Goal: Information Seeking & Learning: Learn about a topic

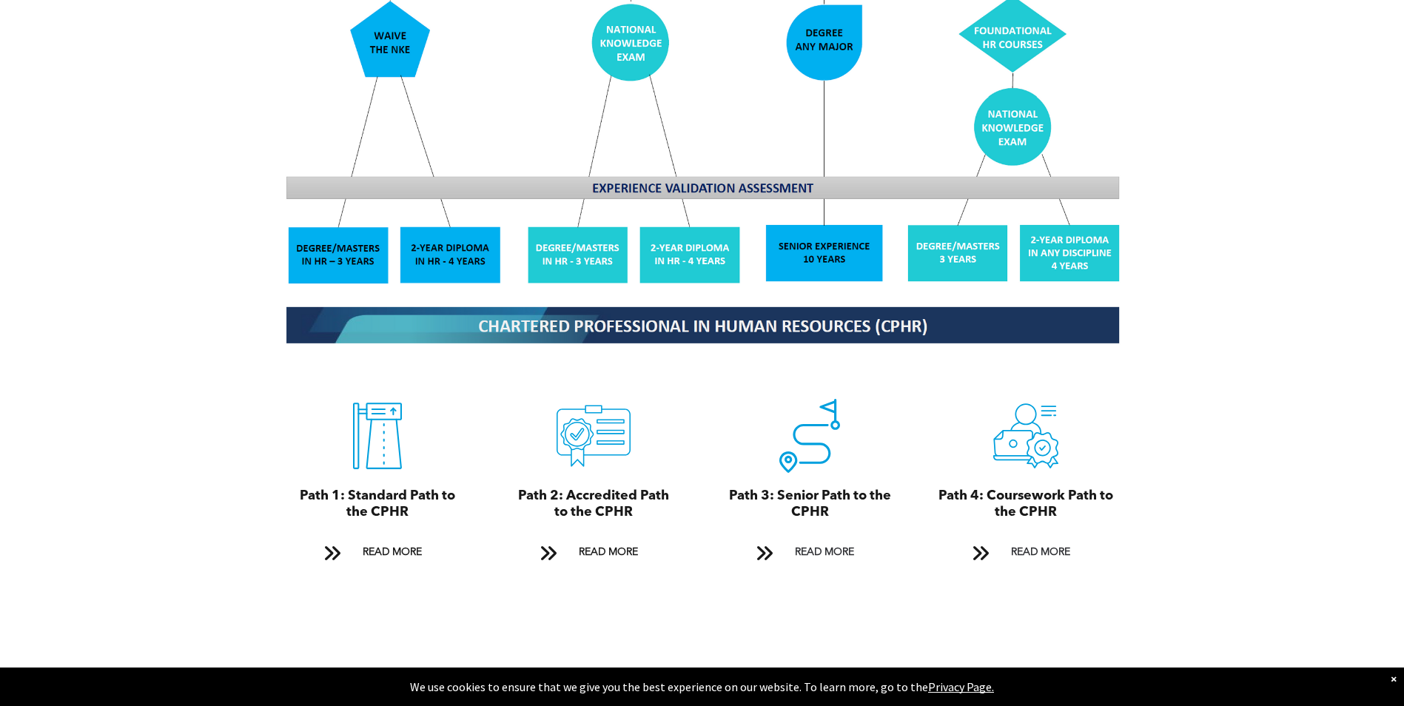
scroll to position [1480, 0]
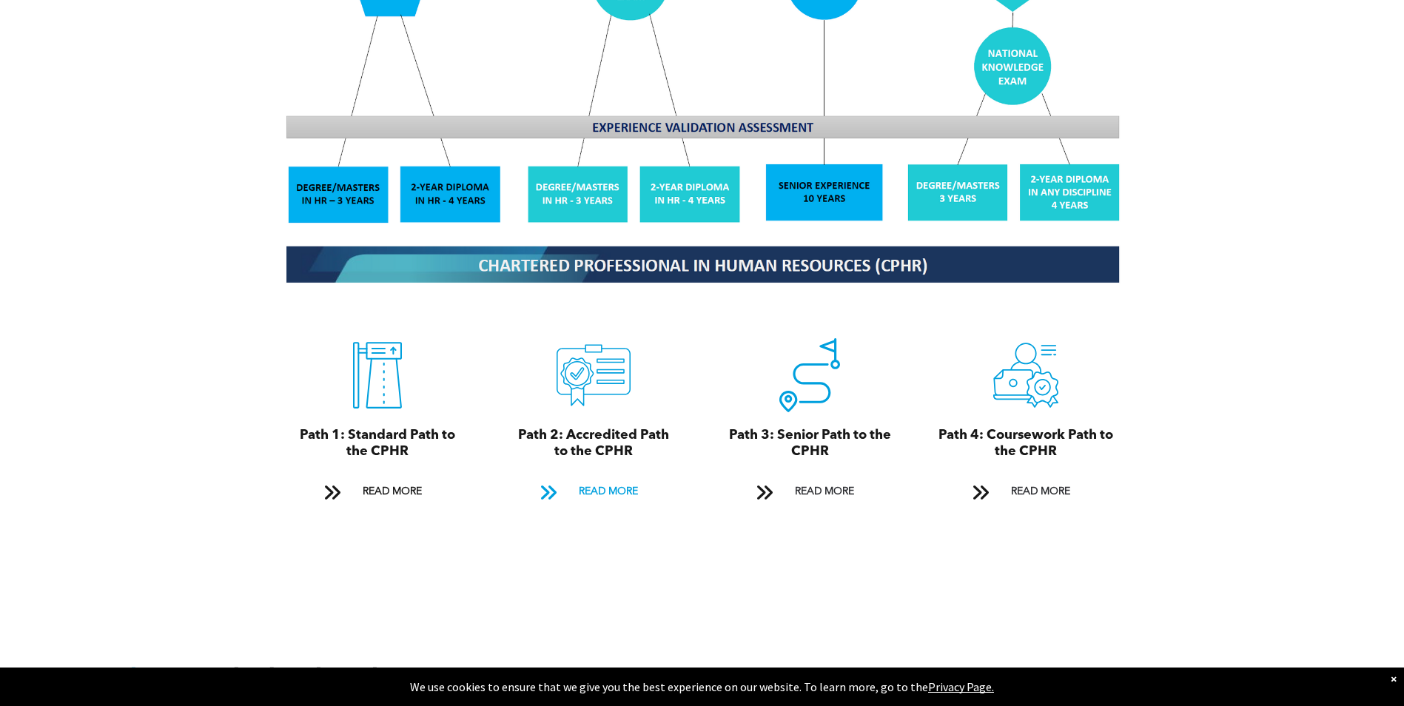
click at [588, 478] on span "READ MORE" at bounding box center [608, 491] width 70 height 27
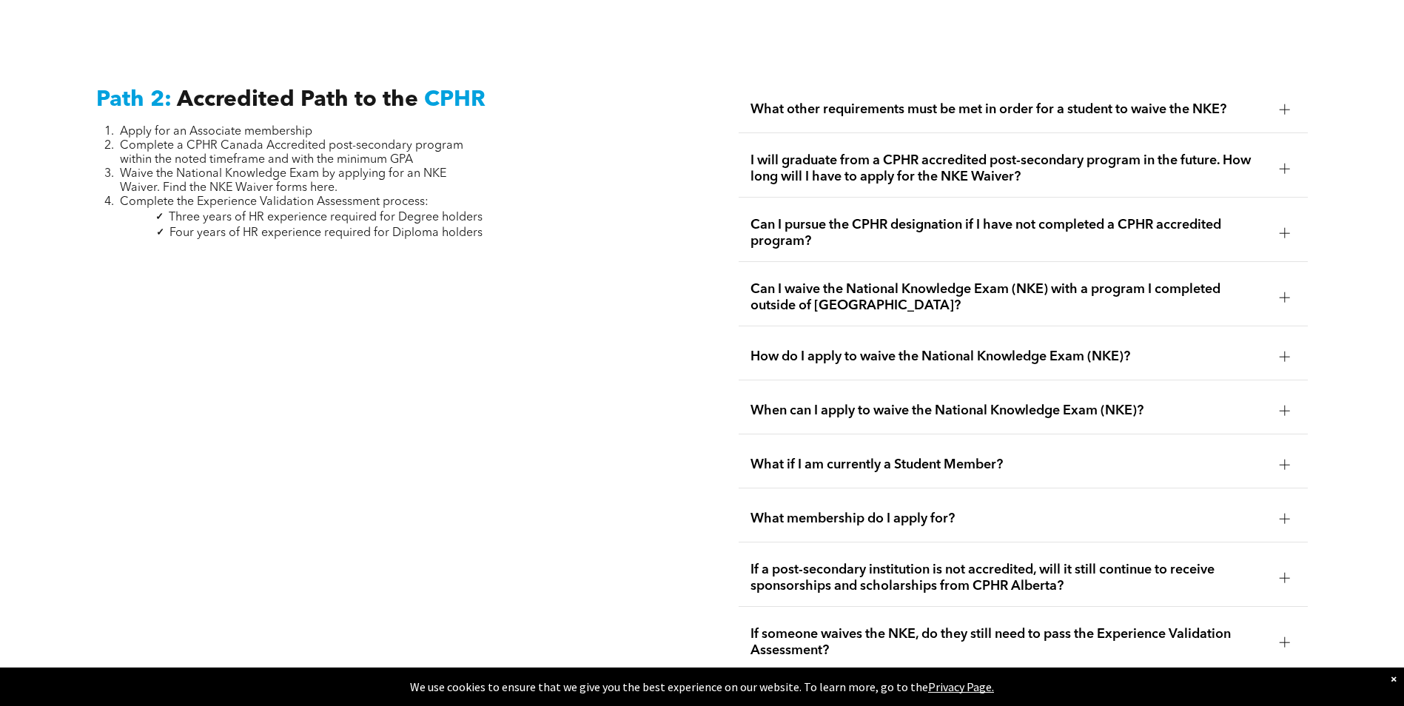
scroll to position [2417, 0]
click at [819, 280] on span "Can I waive the National Knowledge Exam (NKE) with a program I completed outsid…" at bounding box center [1008, 296] width 517 height 33
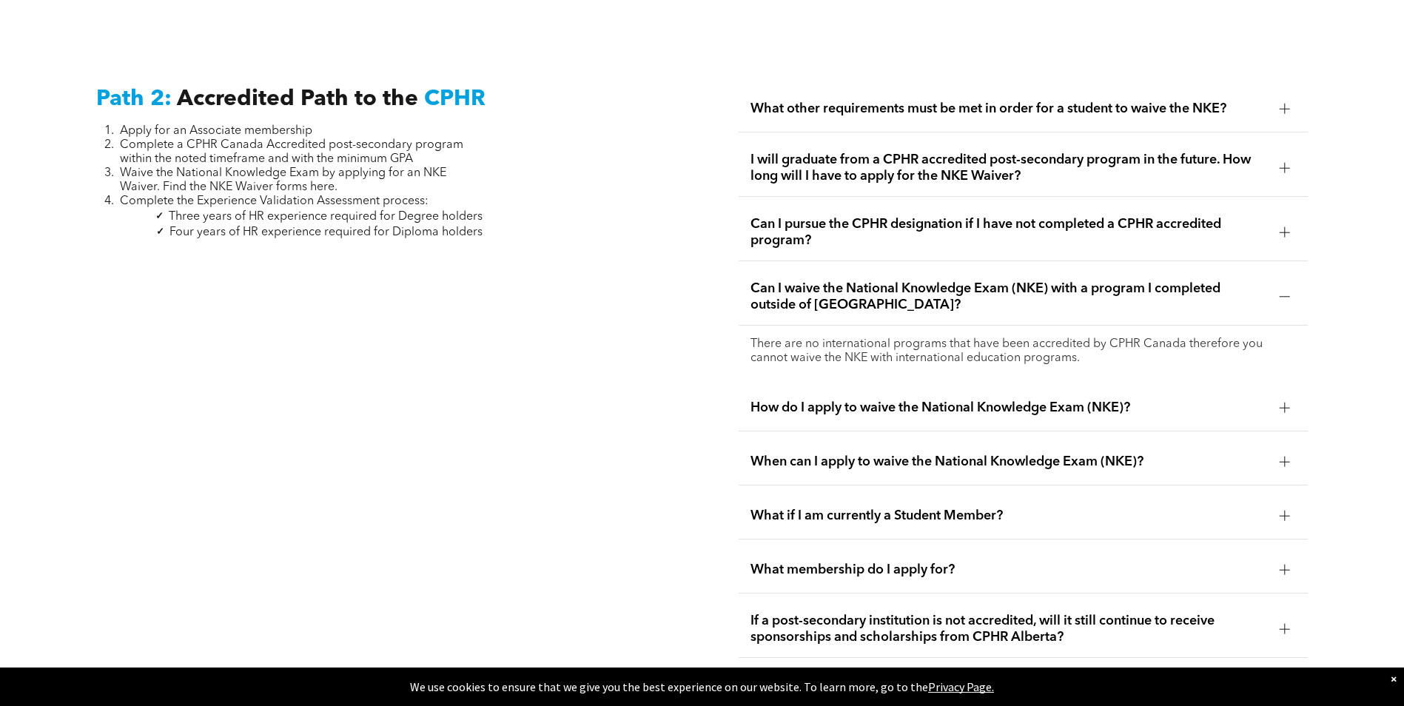
click at [778, 280] on span "Can I waive the National Knowledge Exam (NKE) with a program I completed outsid…" at bounding box center [1008, 296] width 517 height 33
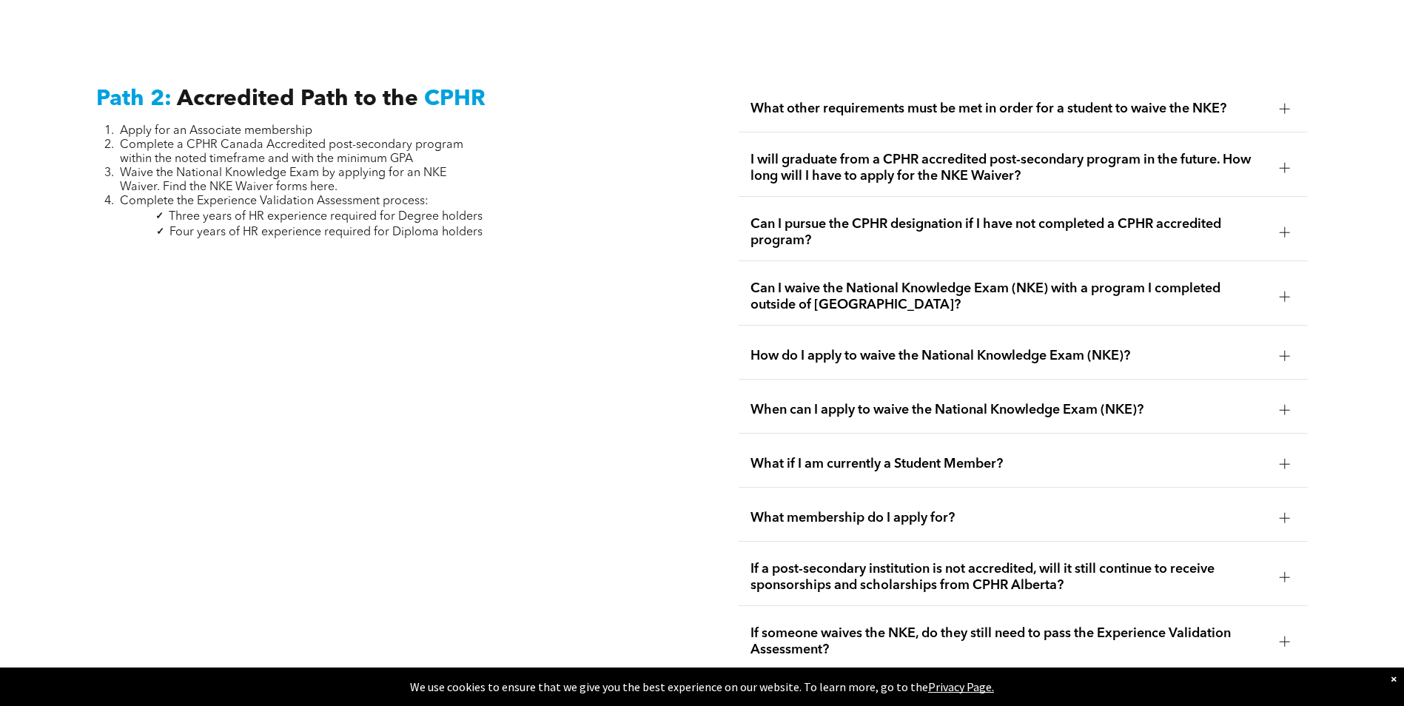
click at [792, 402] on span "When can I apply to waive the National Knowledge Exam (NKE)?" at bounding box center [1008, 410] width 517 height 16
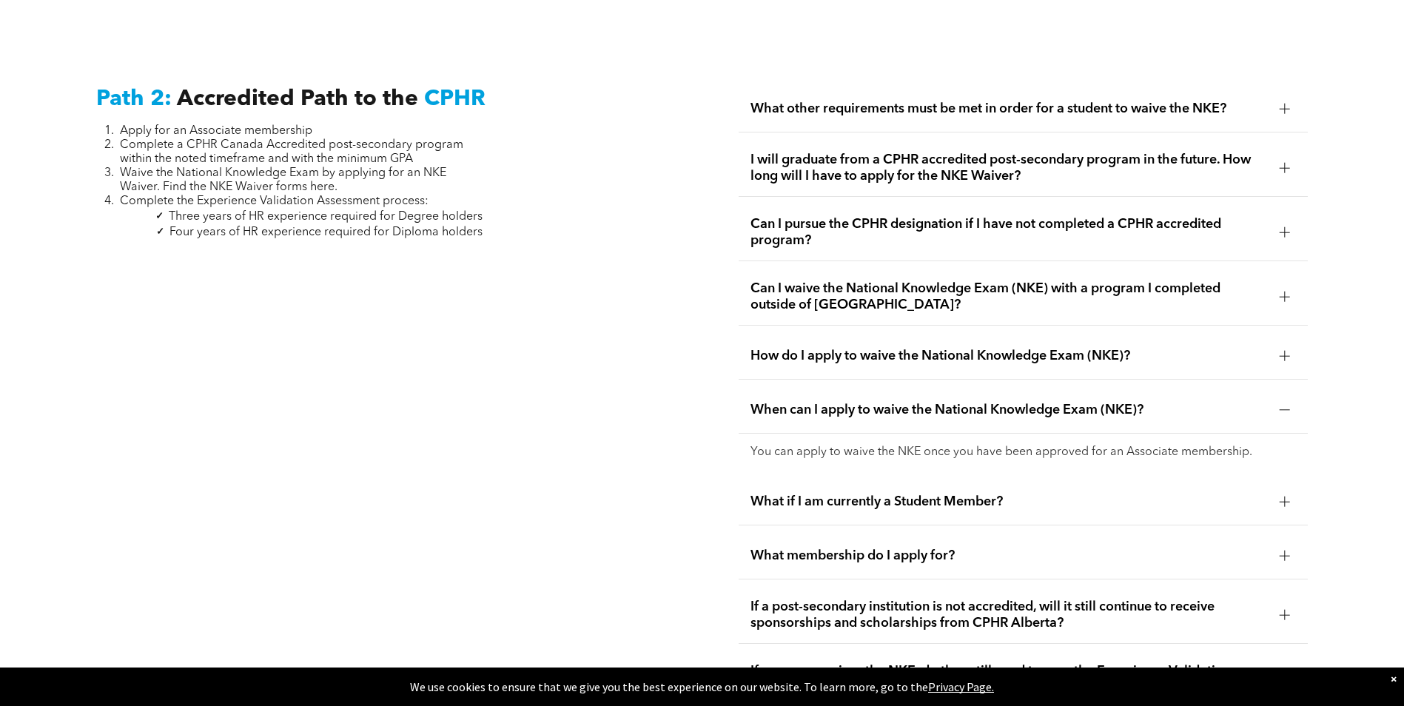
click at [772, 445] on p "You can apply to waive the NKE once you have been approved for an Associate mem…" at bounding box center [1022, 452] width 545 height 14
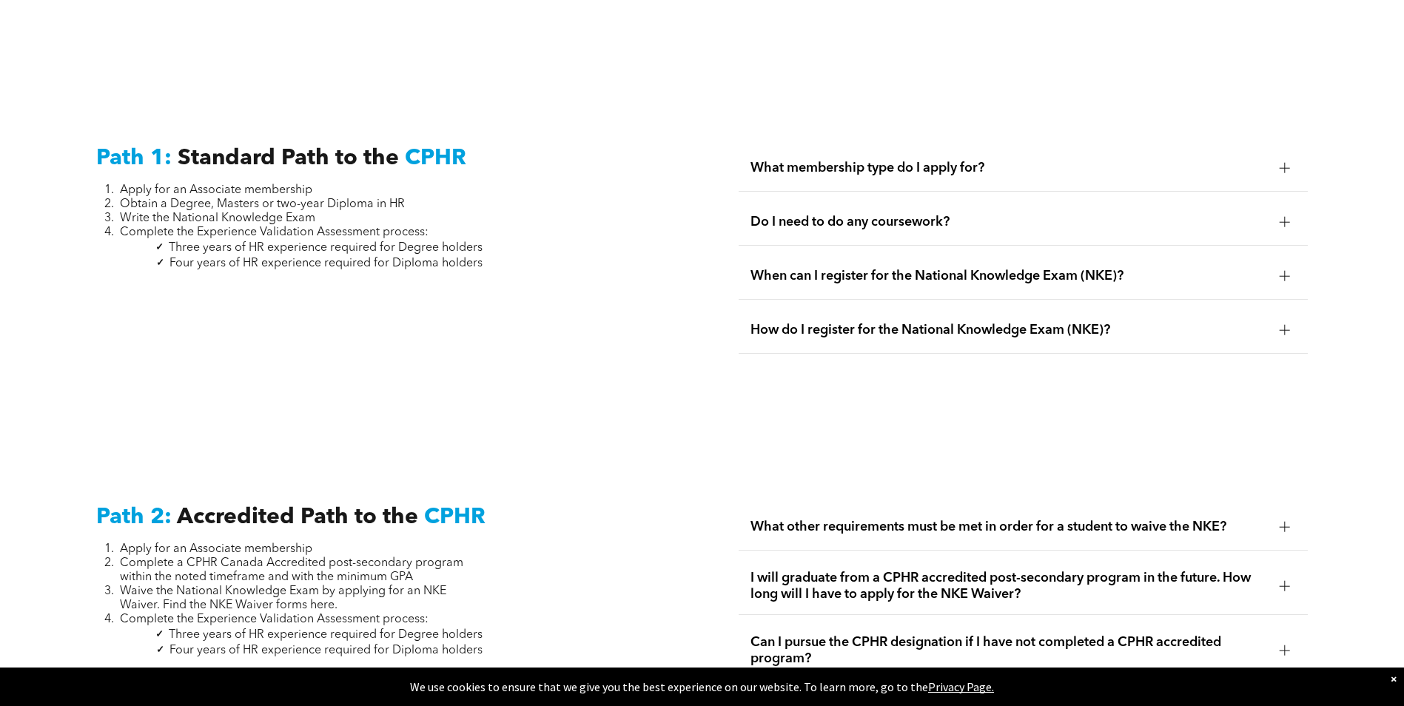
scroll to position [1973, 0]
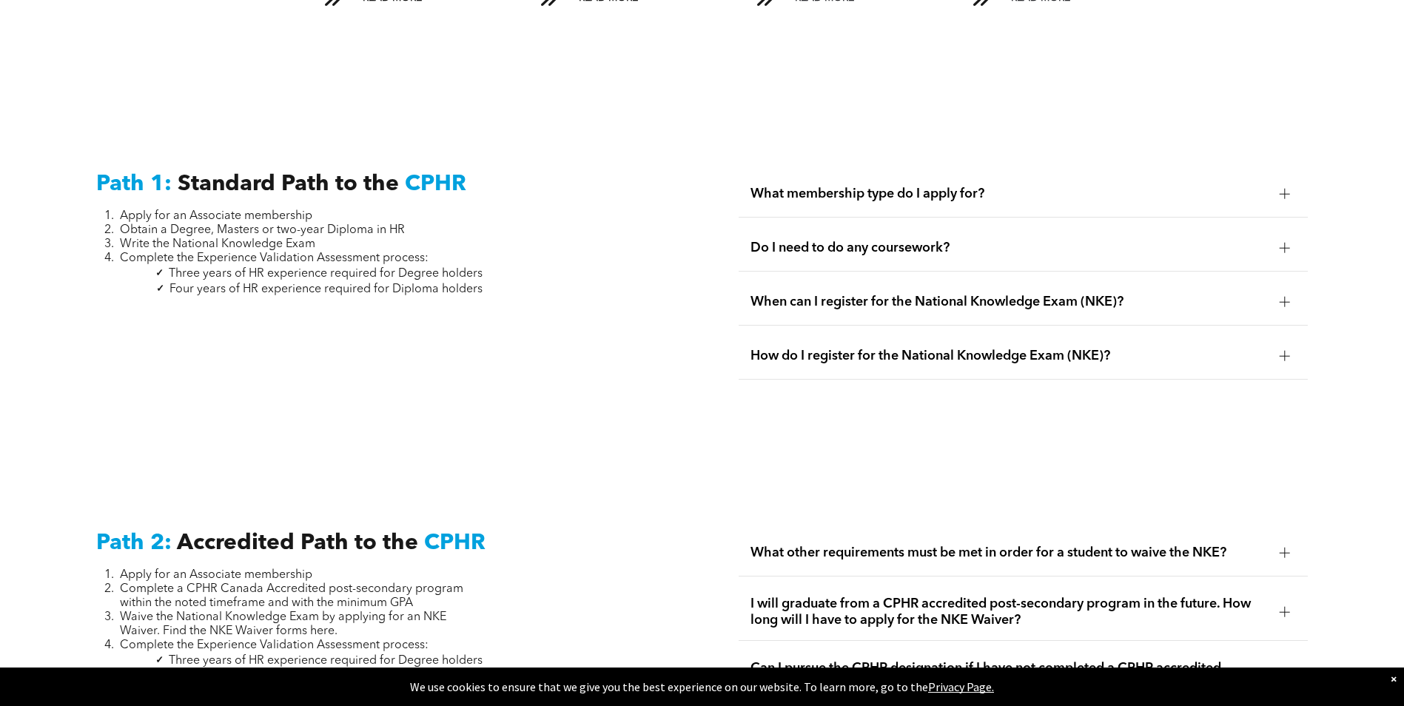
click at [816, 186] on span "What membership type do I apply for?" at bounding box center [1008, 194] width 517 height 16
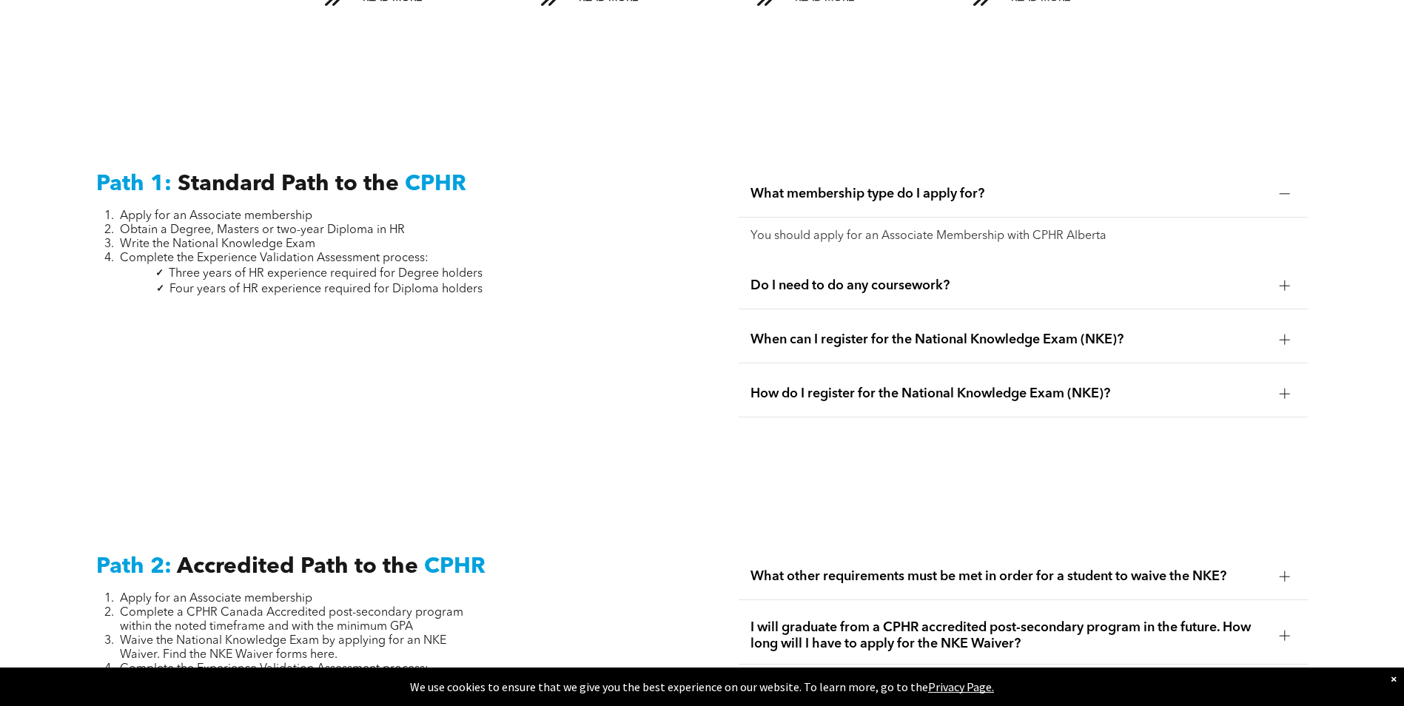
click at [785, 229] on p "You should apply for an Associate Membership with CPHR Alberta" at bounding box center [1022, 236] width 545 height 14
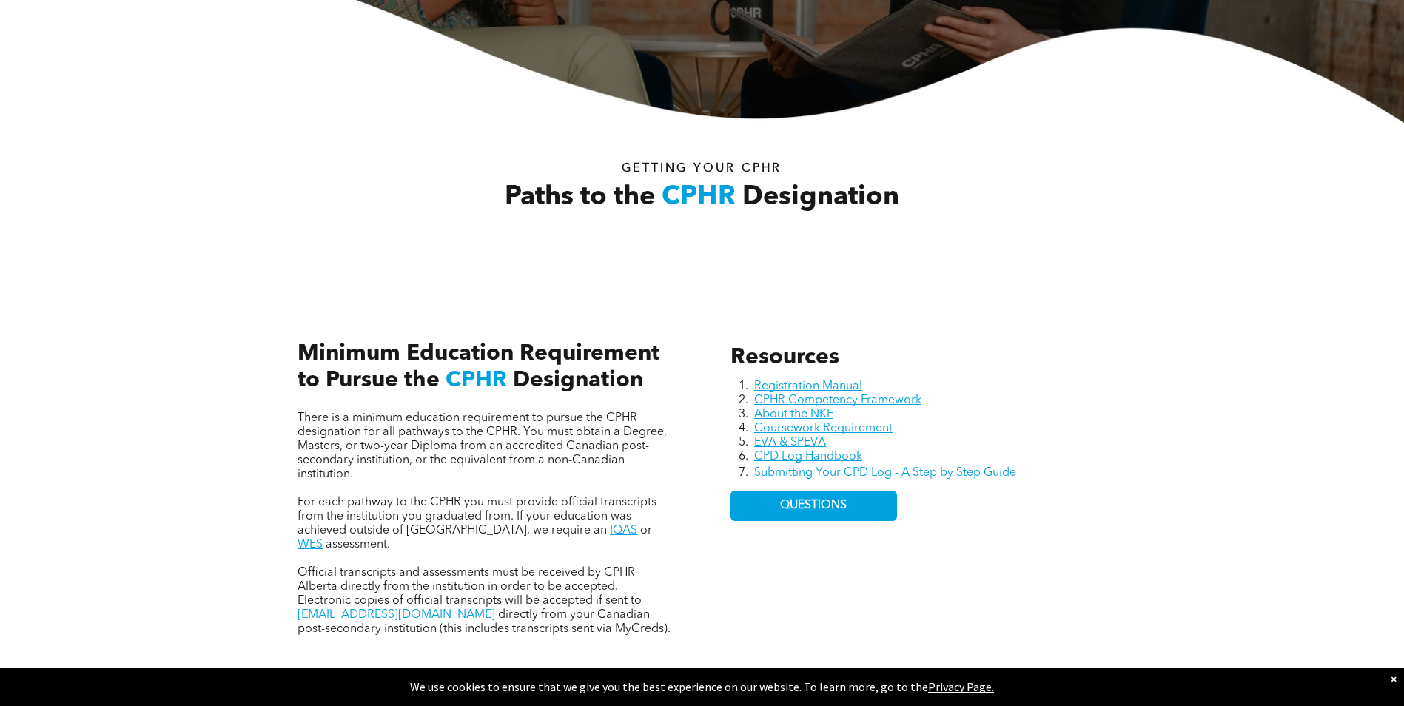
scroll to position [420, 0]
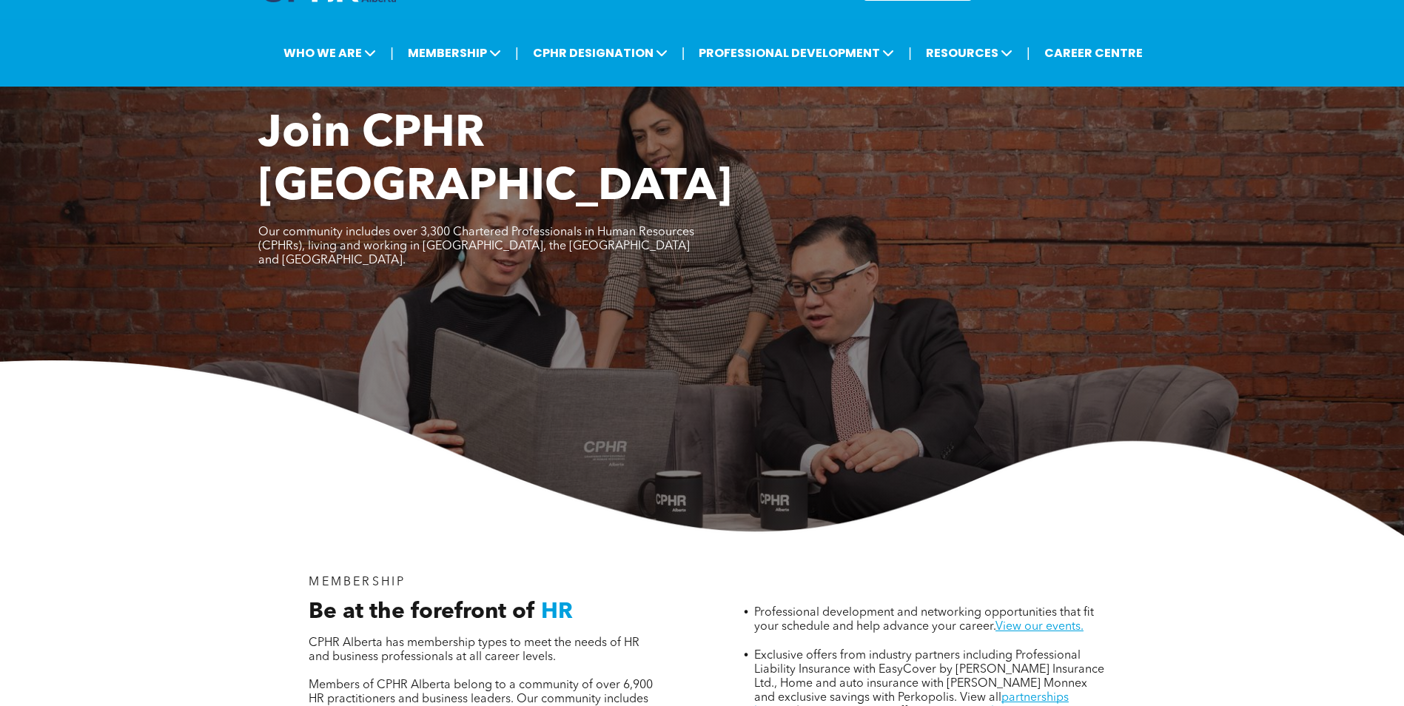
scroll to position [222, 0]
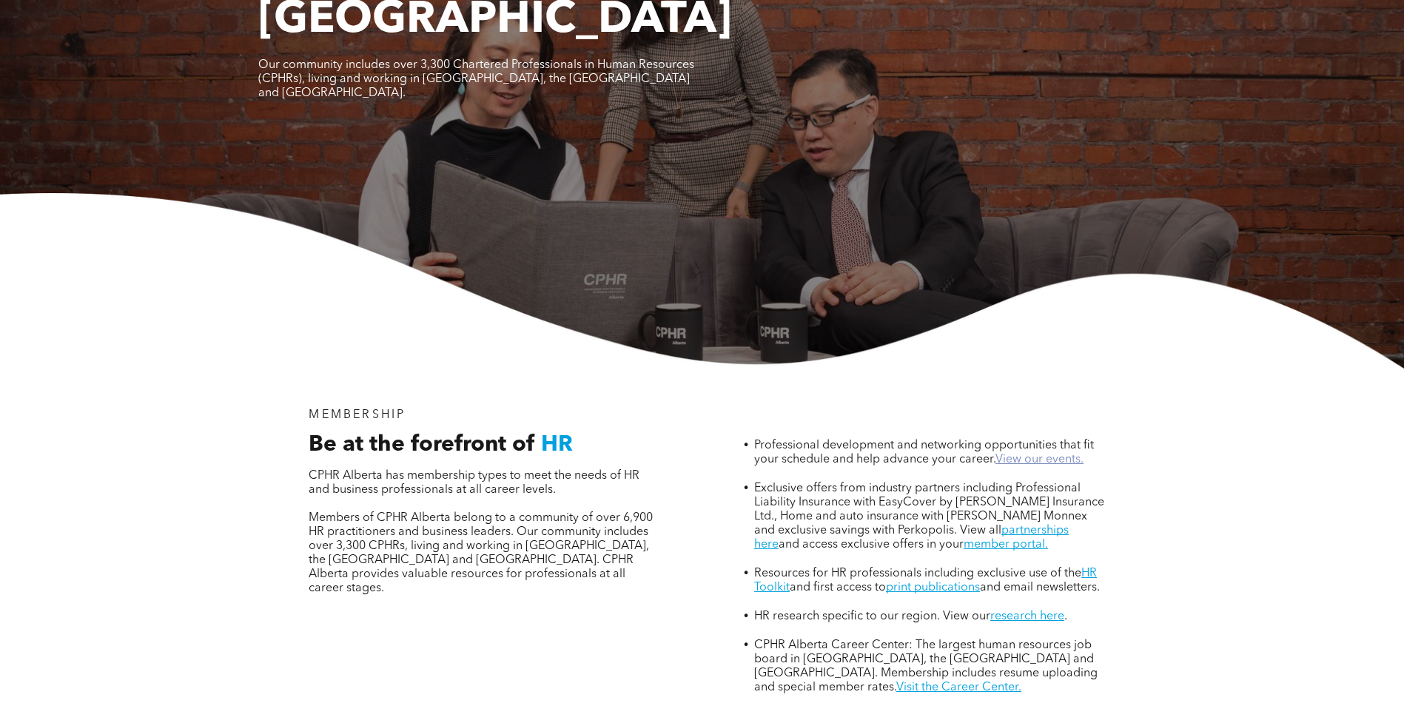
click at [1035, 454] on link "View our events." at bounding box center [1039, 460] width 88 height 12
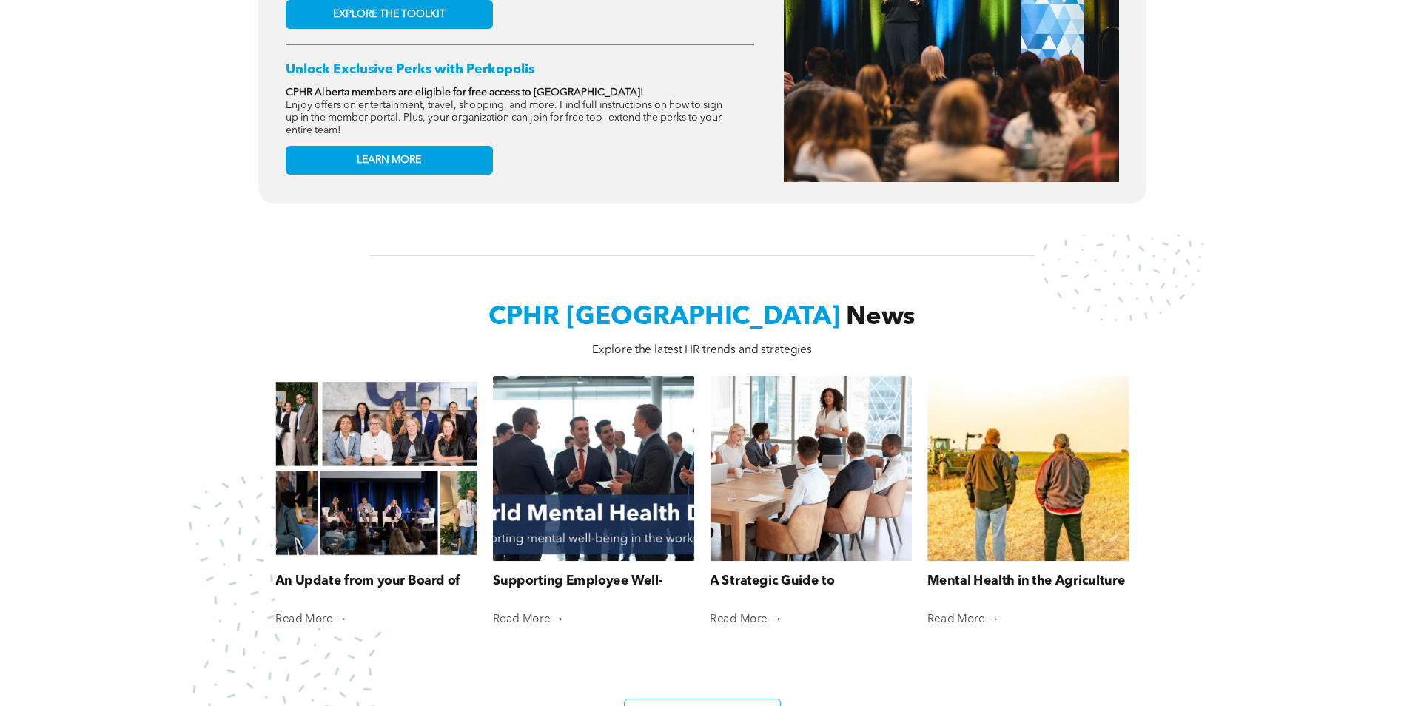
scroll to position [814, 0]
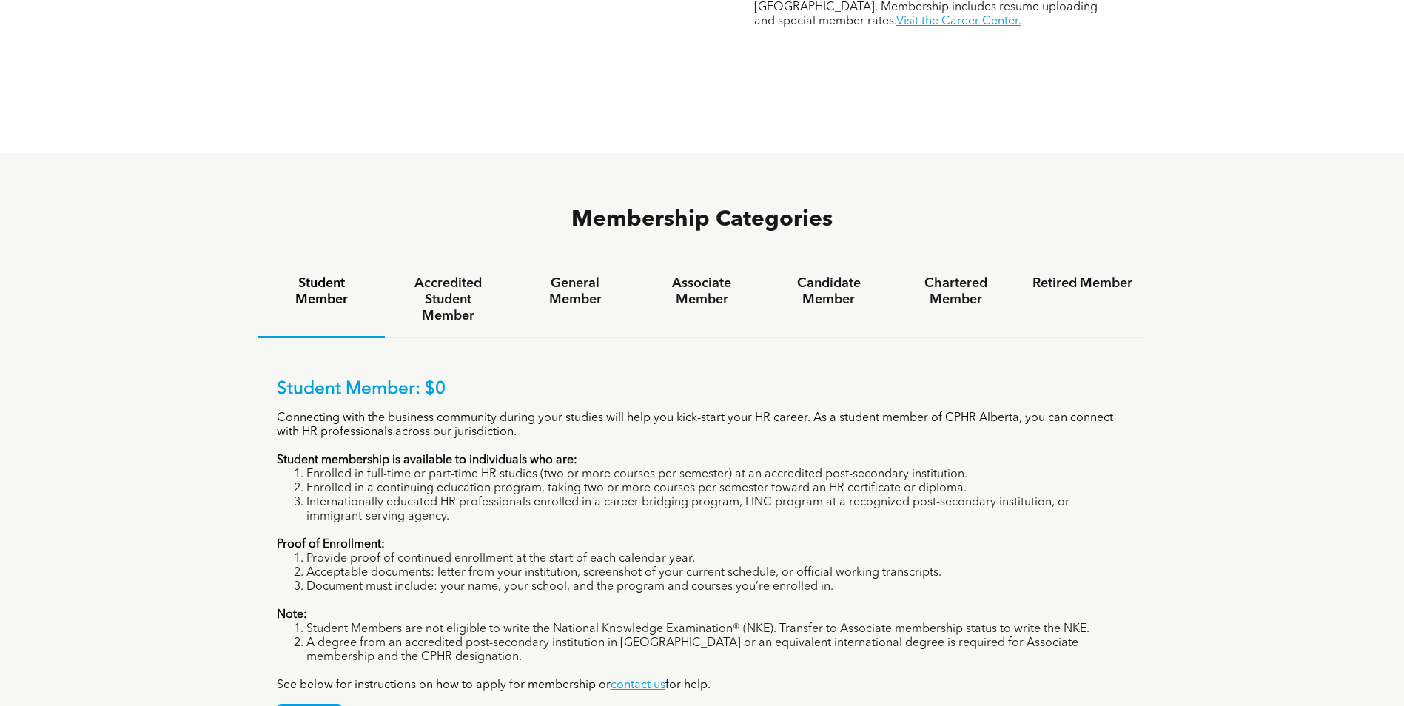
scroll to position [962, 0]
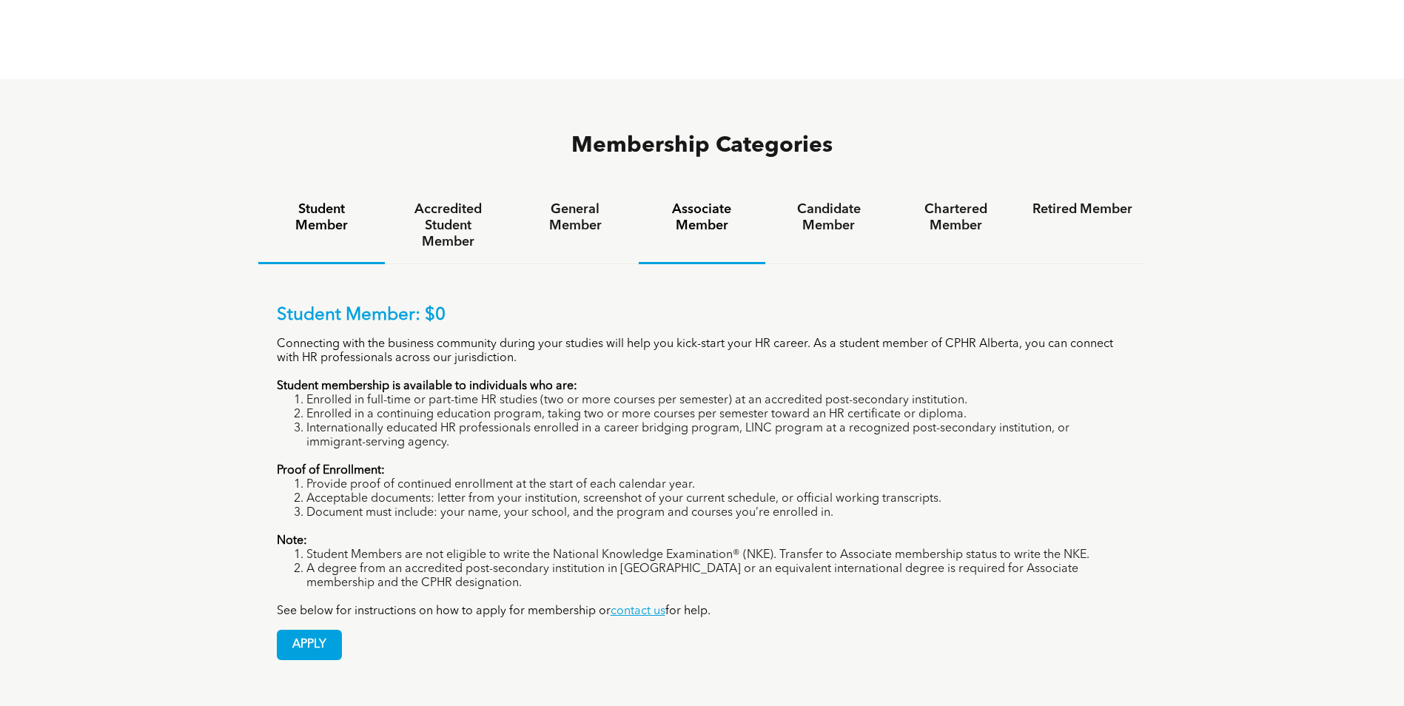
click at [704, 201] on h4 "Associate Member" at bounding box center [702, 217] width 100 height 33
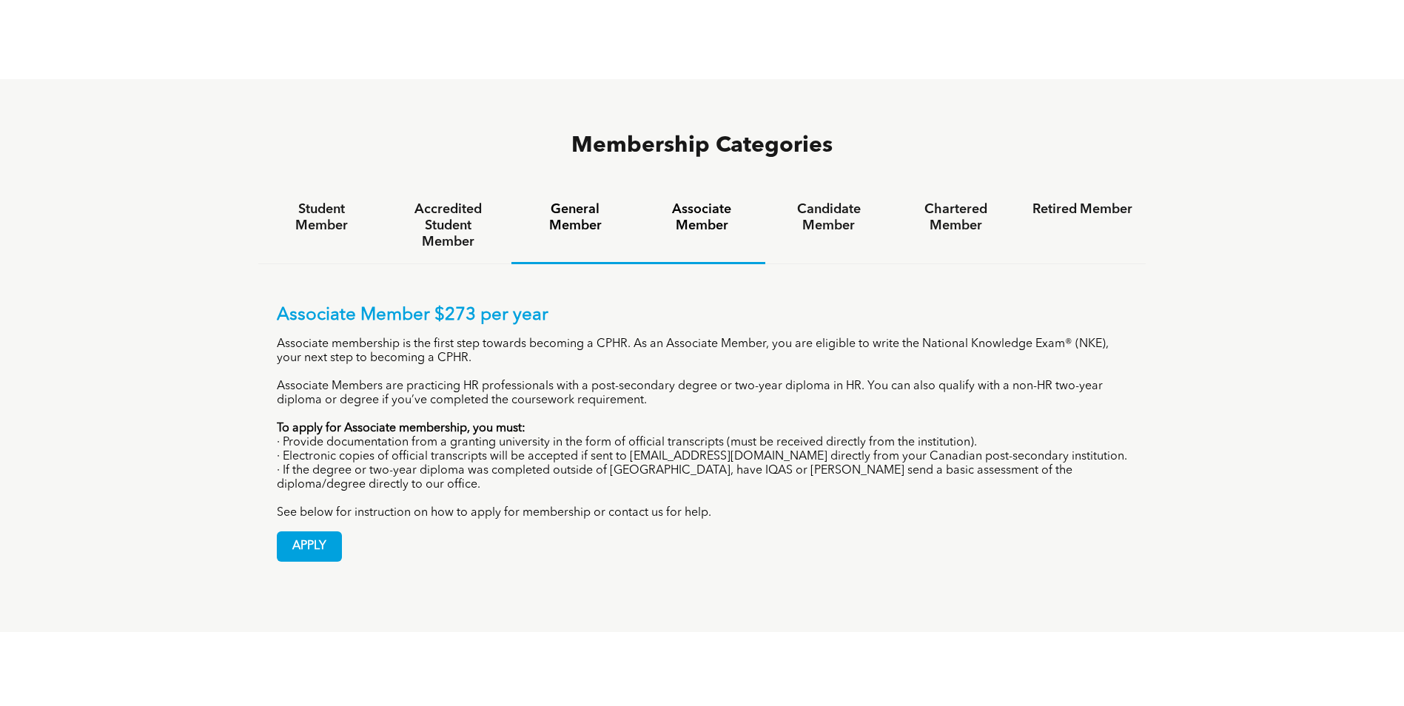
click at [572, 201] on h4 "General Member" at bounding box center [575, 217] width 100 height 33
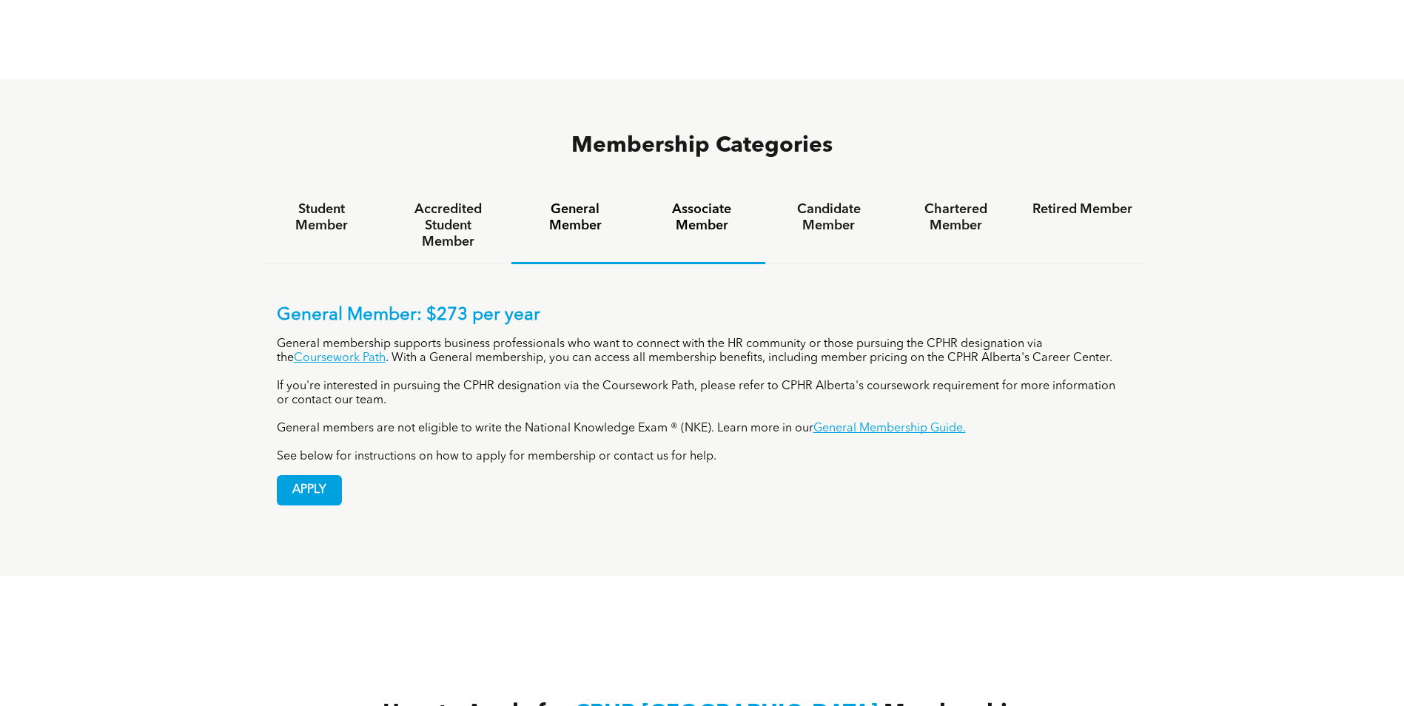
click at [715, 201] on h4 "Associate Member" at bounding box center [702, 217] width 100 height 33
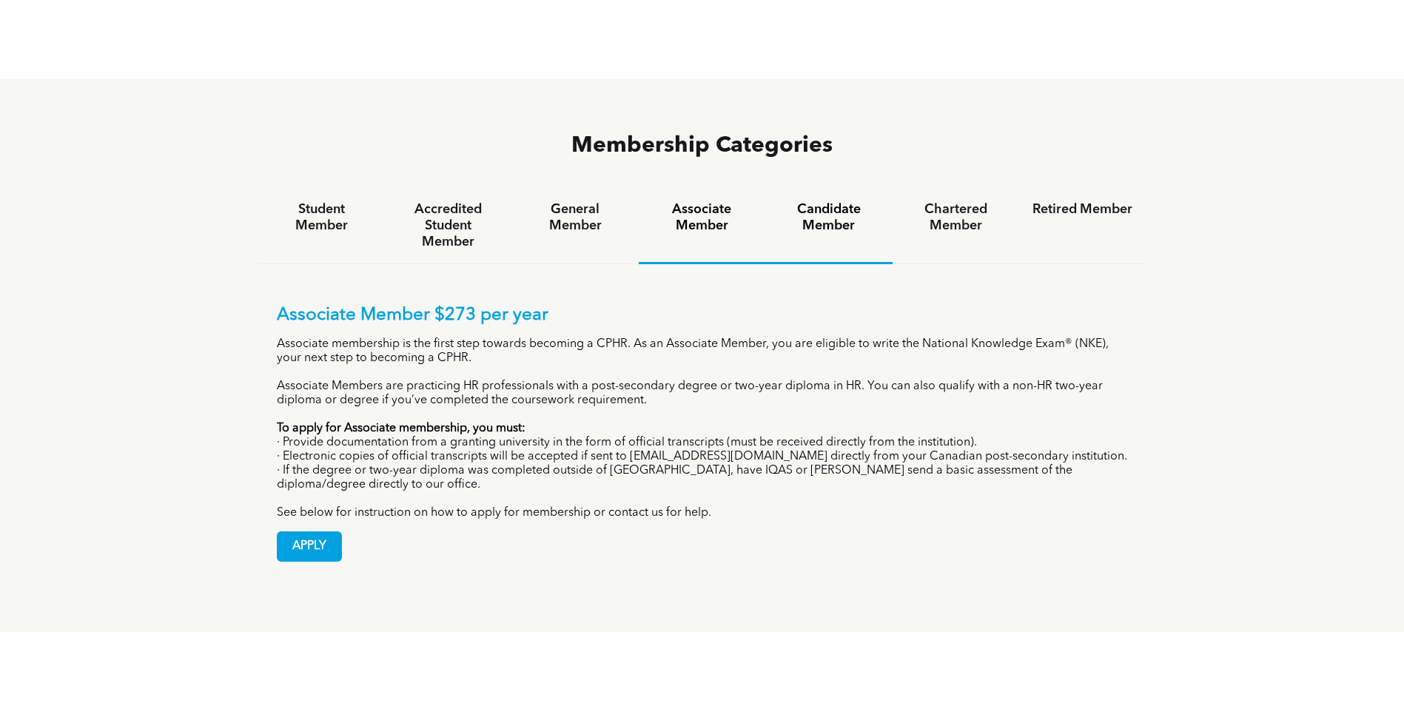
click at [815, 201] on h4 "Candidate Member" at bounding box center [828, 217] width 100 height 33
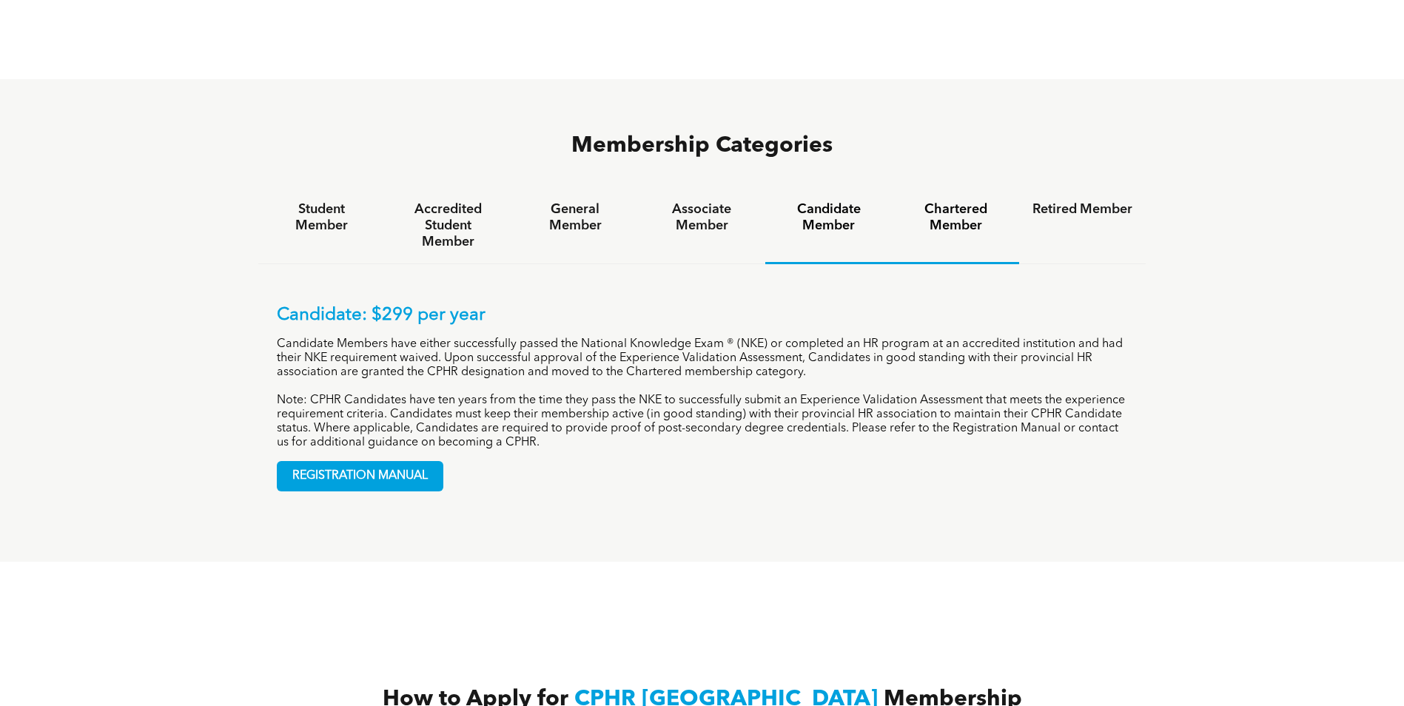
click at [955, 201] on h4 "Chartered Member" at bounding box center [956, 217] width 100 height 33
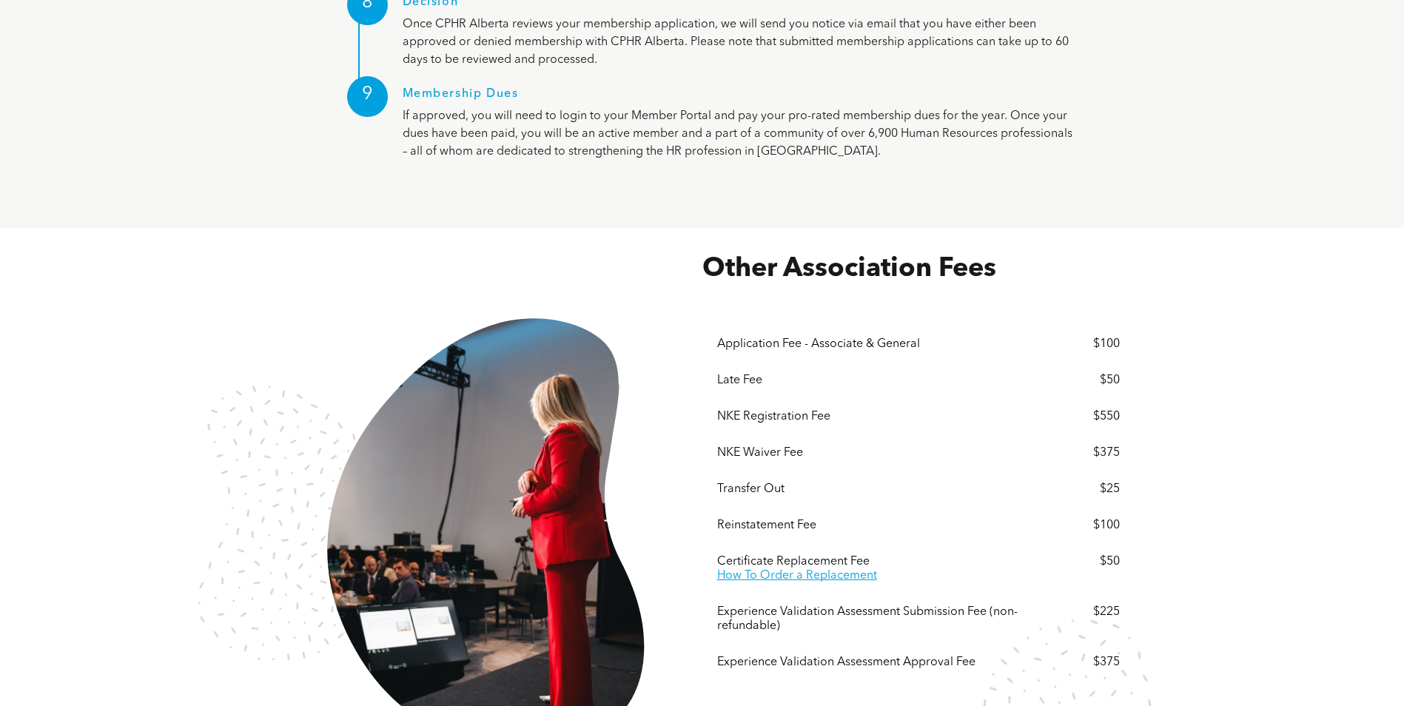
scroll to position [2368, 0]
